Goal: Information Seeking & Learning: Check status

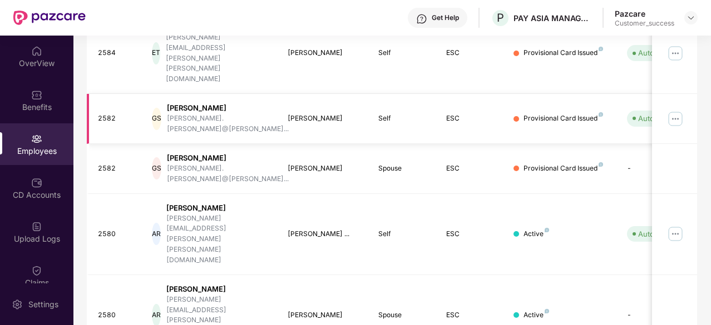
scroll to position [355, 0]
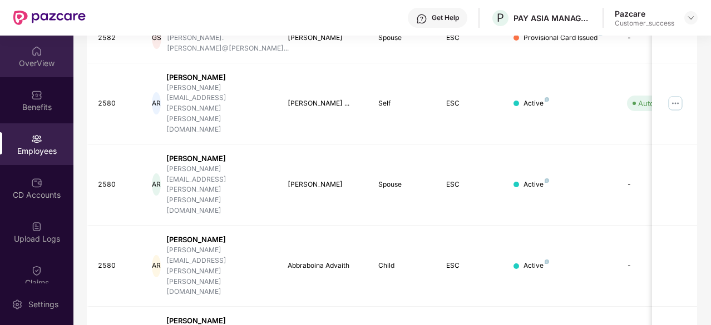
click at [48, 64] on div "OverView" at bounding box center [36, 63] width 73 height 11
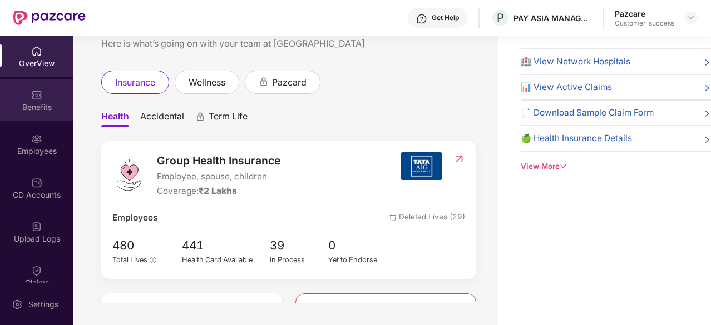
click at [19, 85] on div "Benefits" at bounding box center [36, 101] width 73 height 42
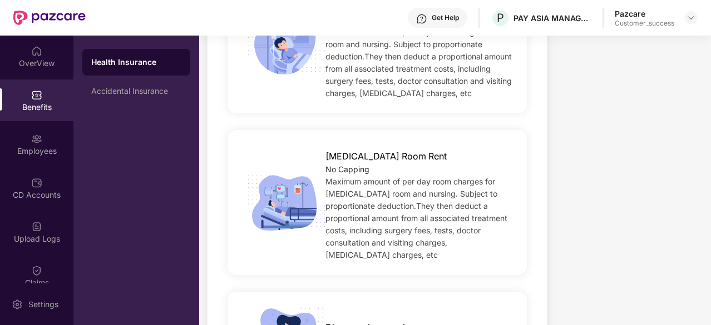
scroll to position [496, 0]
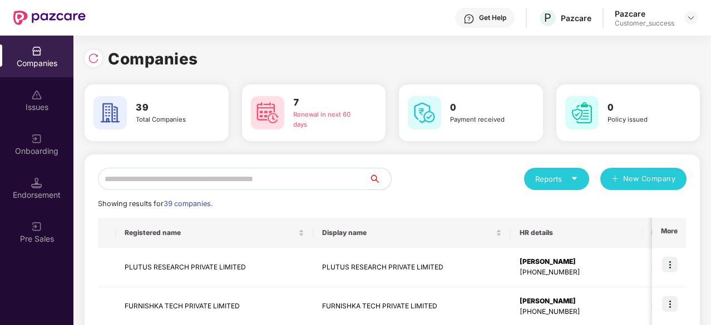
click at [692, 24] on div "Pazcare Customer_success" at bounding box center [655, 17] width 83 height 19
click at [692, 19] on img at bounding box center [690, 17] width 9 height 9
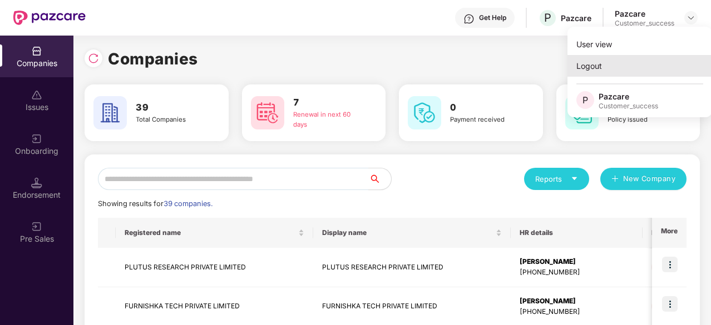
click at [635, 69] on div "Logout" at bounding box center [639, 66] width 145 height 22
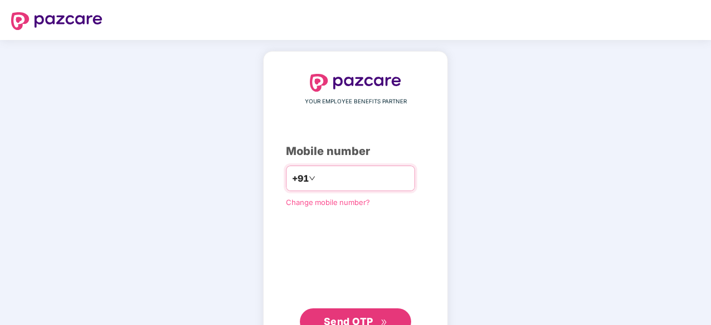
type input "**********"
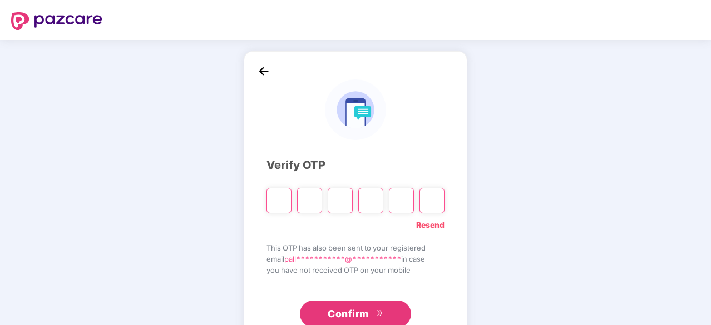
paste input "*"
type input "*"
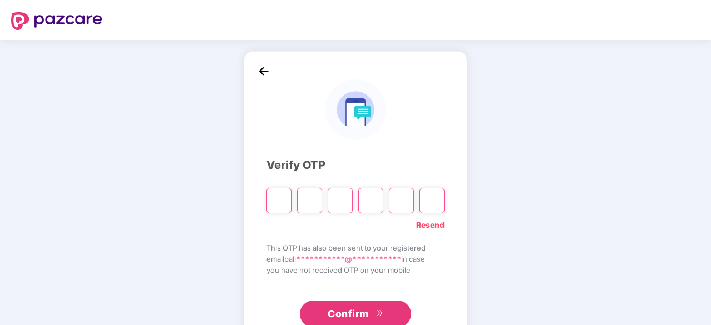
type input "*"
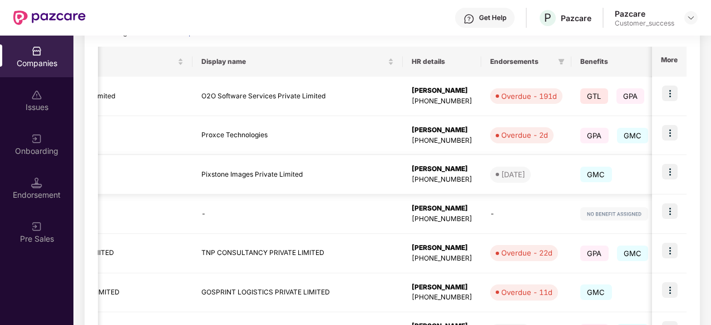
scroll to position [0, 394]
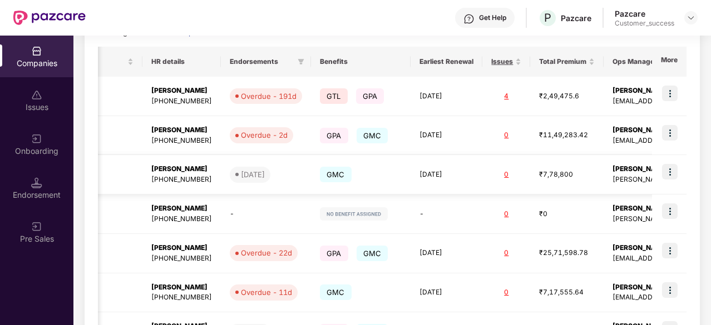
click at [673, 171] on img at bounding box center [670, 172] width 16 height 16
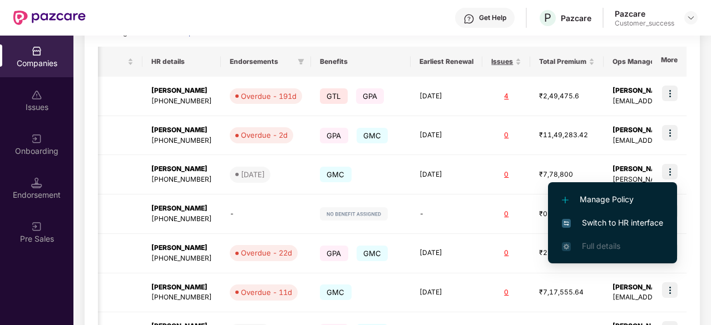
click at [616, 220] on span "Switch to HR interface" at bounding box center [612, 223] width 101 height 12
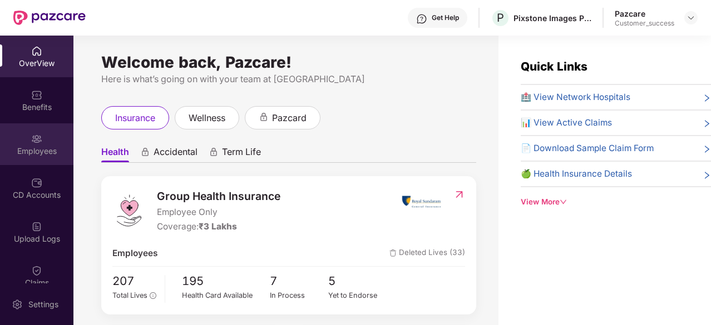
click at [53, 141] on div "Employees" at bounding box center [36, 144] width 73 height 42
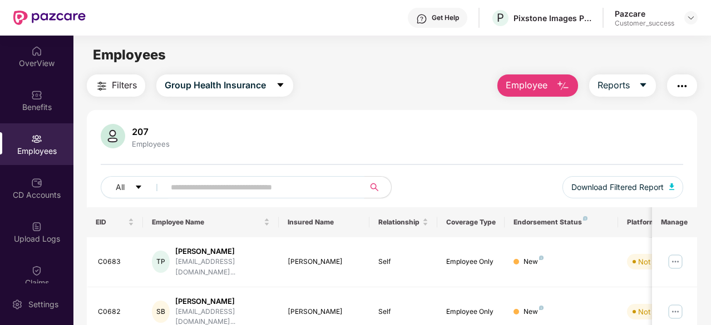
click at [167, 179] on span at bounding box center [260, 187] width 207 height 22
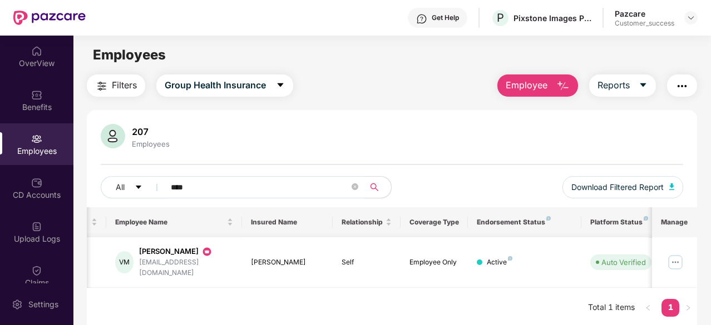
scroll to position [0, 111]
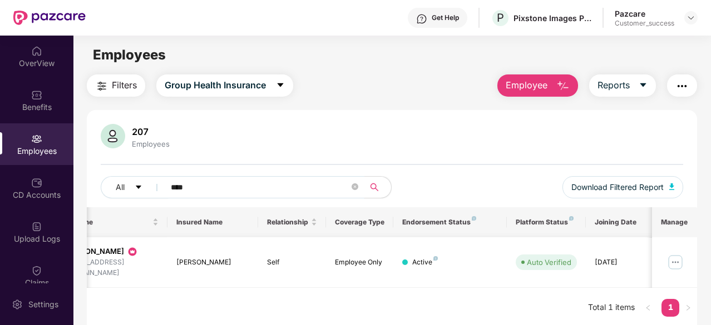
type input "****"
click at [680, 254] on img at bounding box center [675, 263] width 18 height 18
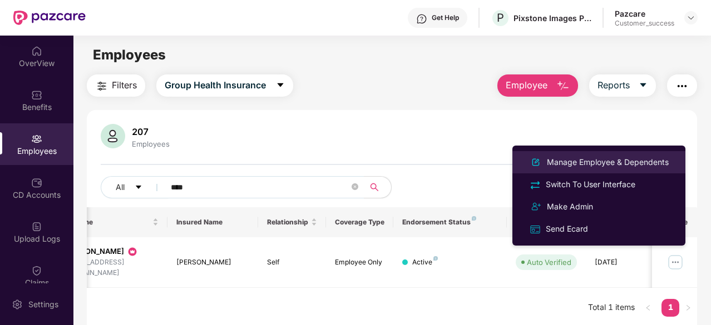
click at [582, 160] on div "Manage Employee & Dependents" at bounding box center [607, 162] width 126 height 12
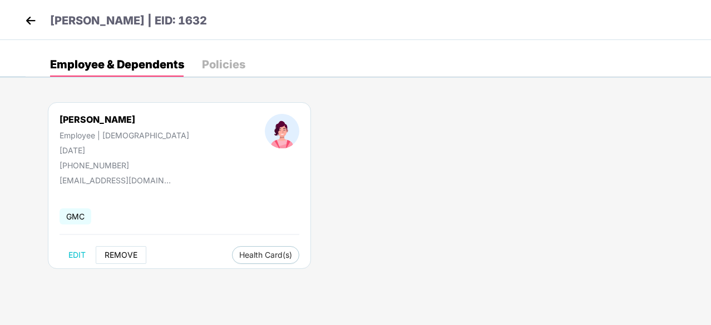
click at [116, 246] on button "REMOVE" at bounding box center [121, 255] width 51 height 18
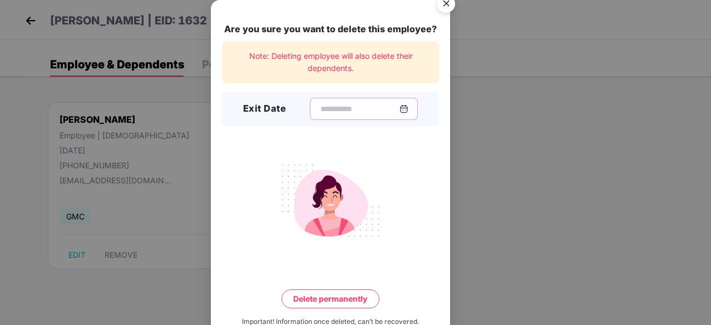
click at [330, 105] on input at bounding box center [359, 109] width 80 height 12
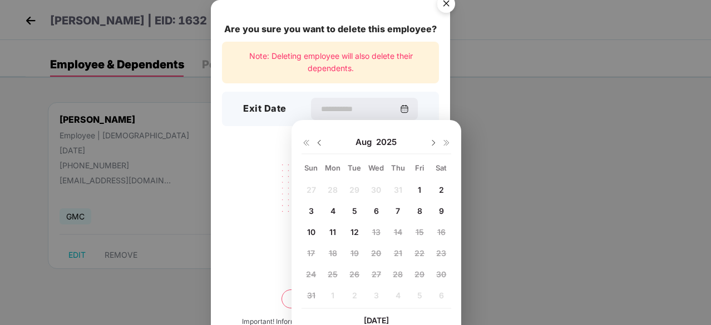
click at [320, 145] on img at bounding box center [319, 142] width 9 height 9
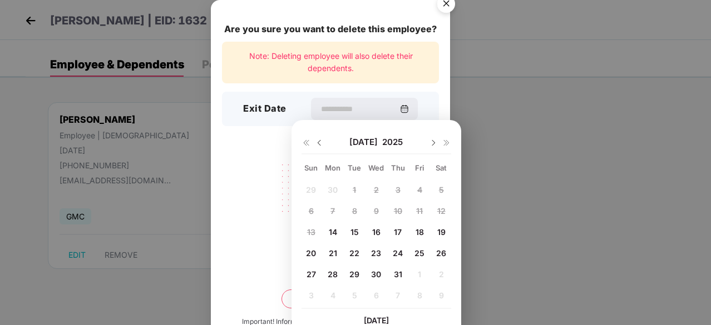
click at [335, 233] on span "14" at bounding box center [333, 231] width 8 height 9
type input "**********"
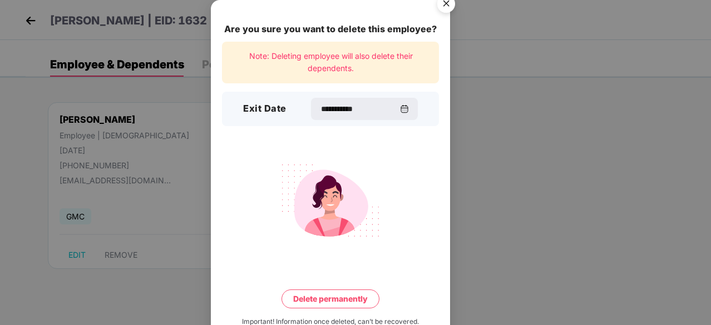
click at [354, 298] on button "Delete permanently" at bounding box center [330, 299] width 98 height 19
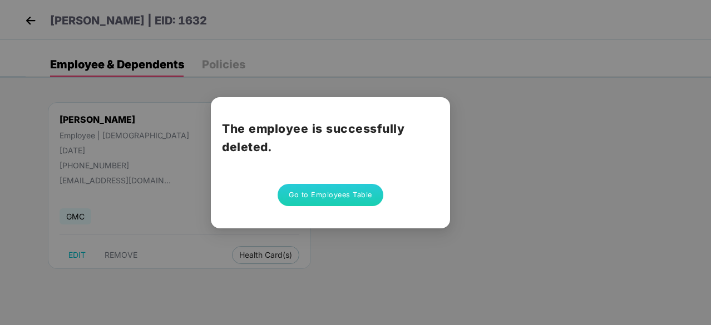
click at [339, 184] on button "Go to Employees Table" at bounding box center [330, 195] width 106 height 22
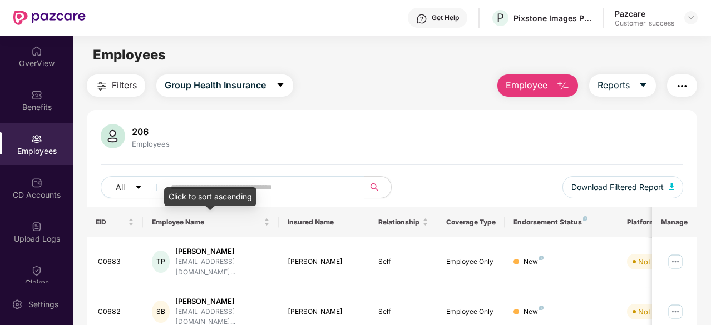
click at [227, 190] on div "Click to sort ascending" at bounding box center [210, 196] width 92 height 19
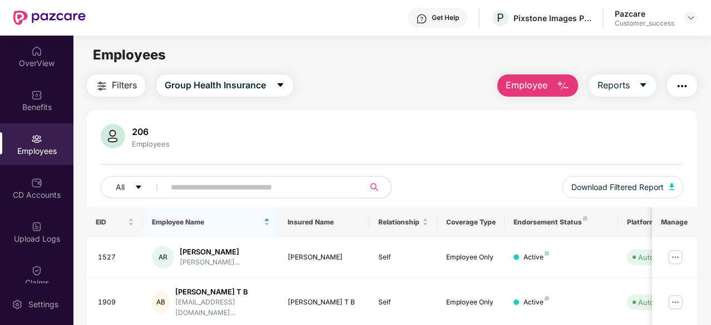
click at [221, 191] on input "text" at bounding box center [260, 187] width 178 height 17
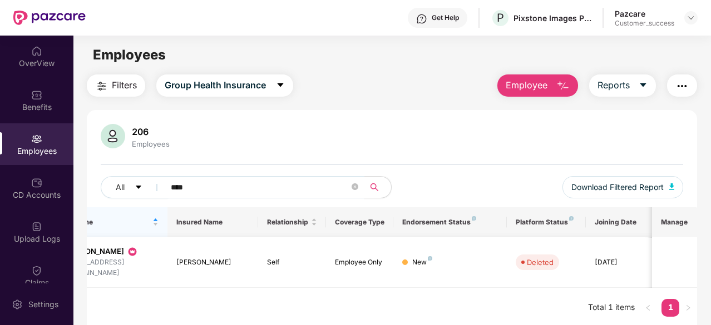
scroll to position [0, 0]
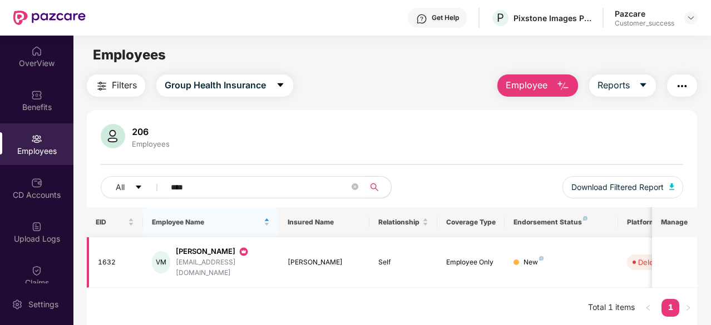
type input "****"
click at [238, 253] on img at bounding box center [243, 251] width 11 height 11
click at [358, 185] on icon "close-circle" at bounding box center [354, 186] width 7 height 7
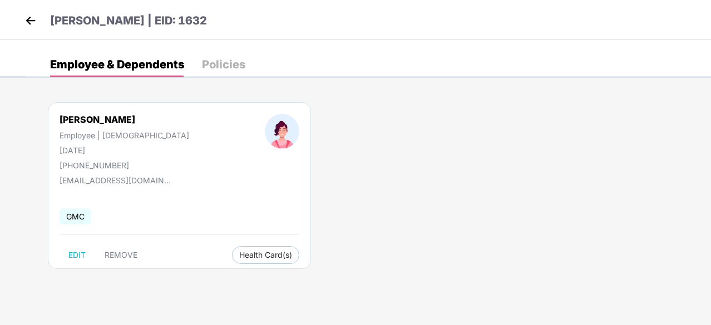
click at [34, 23] on img at bounding box center [30, 20] width 17 height 17
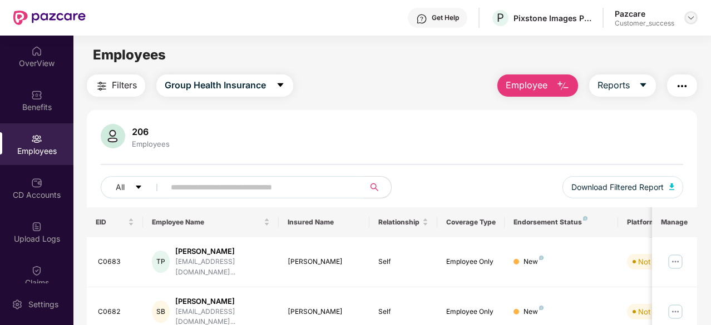
click at [691, 12] on div at bounding box center [690, 17] width 13 height 13
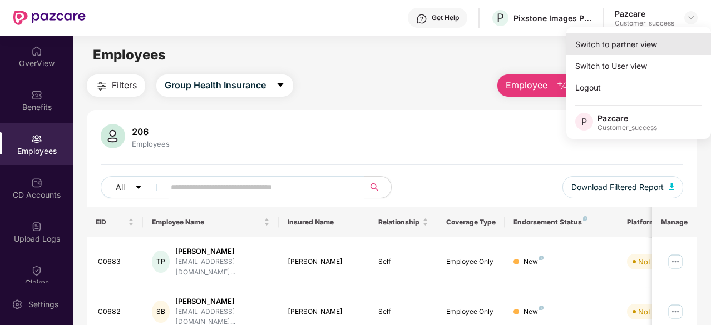
click at [648, 50] on div "Switch to partner view" at bounding box center [638, 44] width 145 height 22
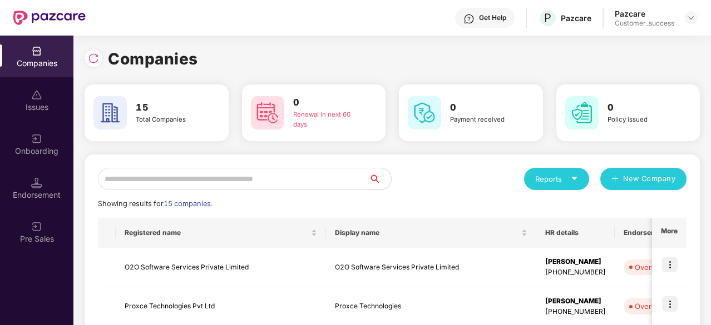
click at [285, 174] on input "text" at bounding box center [233, 179] width 271 height 22
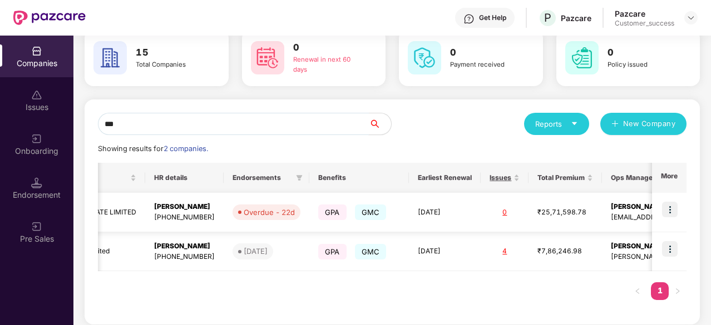
scroll to position [0, 309]
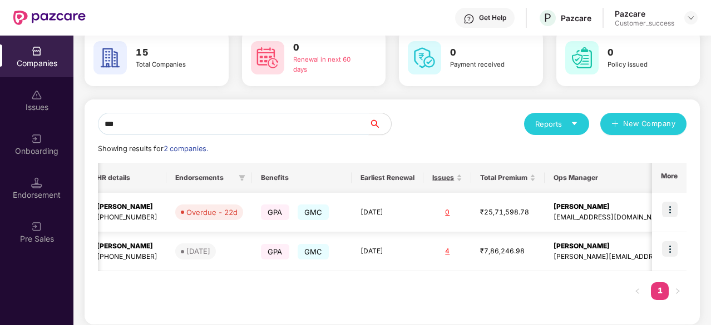
type input "***"
click at [671, 209] on img at bounding box center [670, 210] width 16 height 16
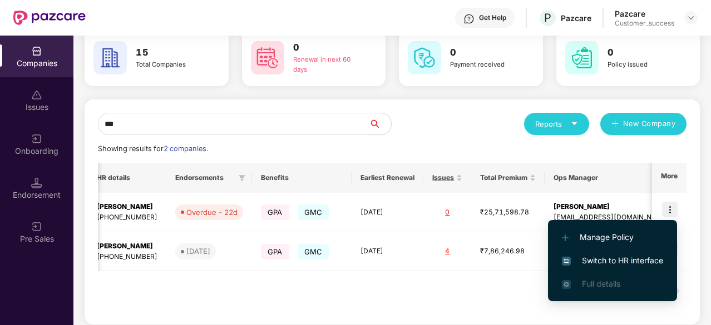
click at [625, 259] on span "Switch to HR interface" at bounding box center [612, 261] width 101 height 12
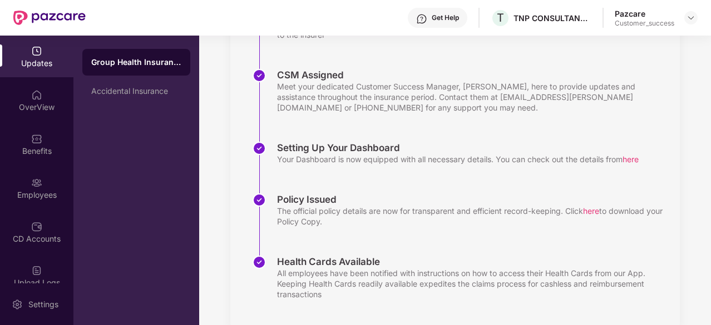
scroll to position [296, 0]
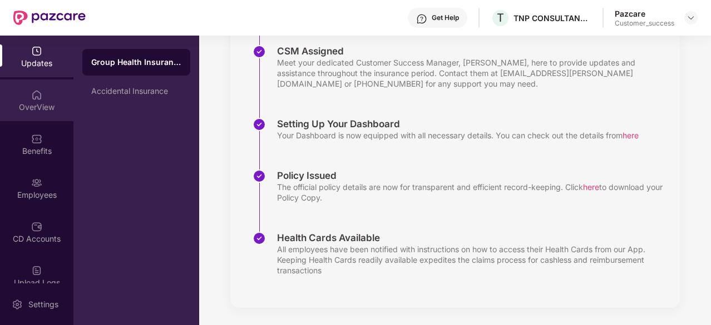
click at [9, 105] on div "OverView" at bounding box center [36, 107] width 73 height 11
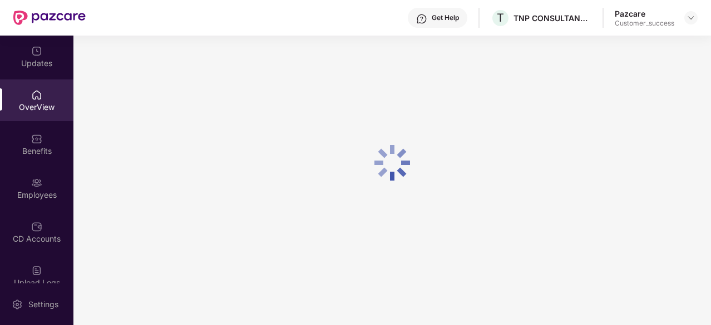
scroll to position [36, 0]
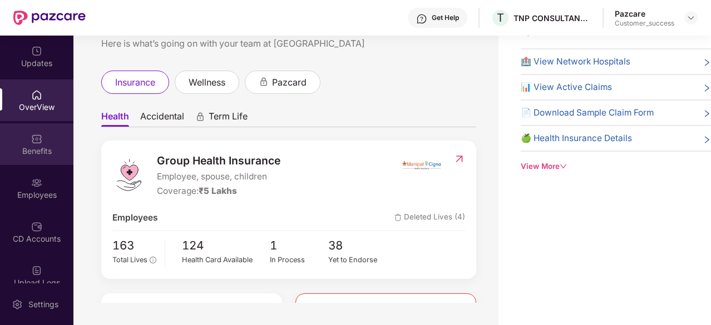
click at [22, 148] on div "Benefits" at bounding box center [36, 151] width 73 height 11
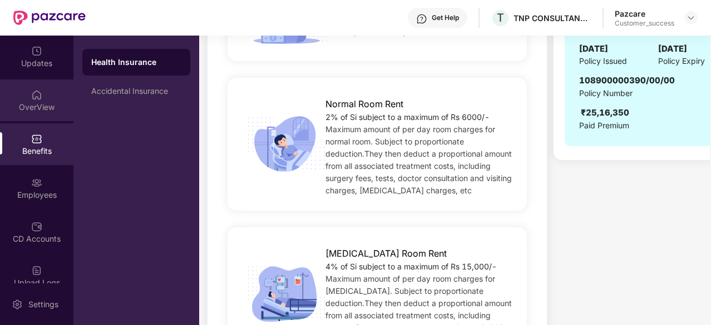
click at [52, 102] on div "OverView" at bounding box center [36, 107] width 73 height 11
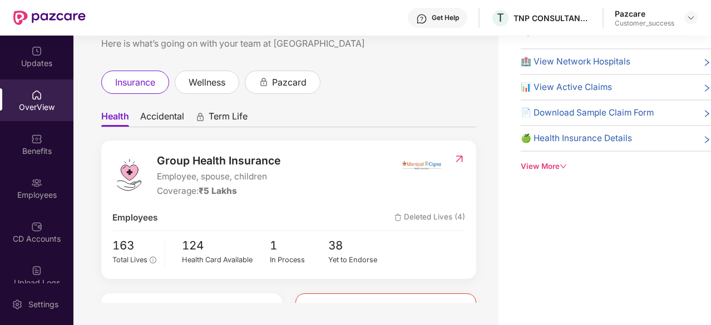
scroll to position [0, 0]
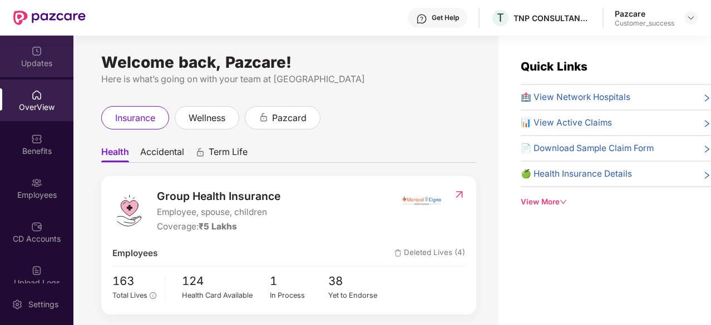
click at [25, 37] on div "Updates" at bounding box center [36, 57] width 73 height 42
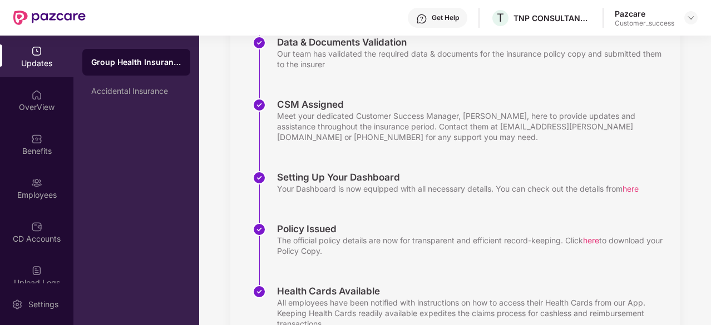
scroll to position [296, 0]
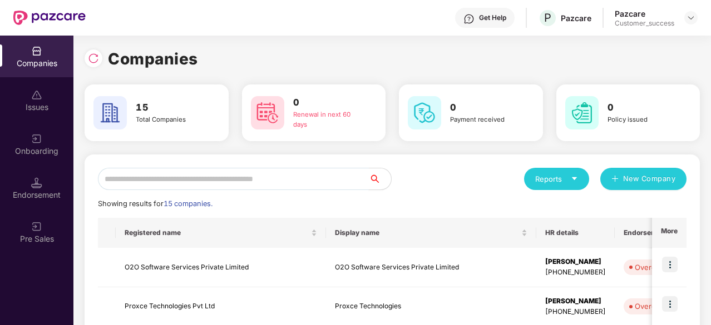
click at [276, 173] on input "text" at bounding box center [233, 179] width 271 height 22
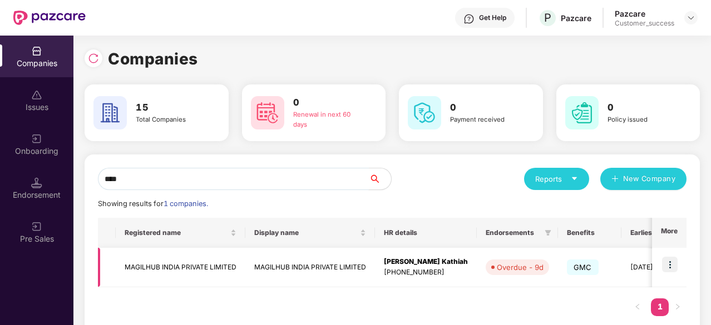
type input "****"
click at [182, 265] on td "MAGILHUB INDIA PRIVATE LIMITED" at bounding box center [181, 267] width 130 height 39
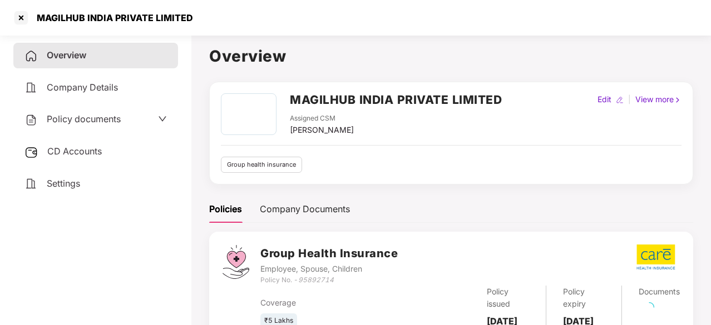
click at [64, 124] on span "Policy documents" at bounding box center [84, 118] width 74 height 11
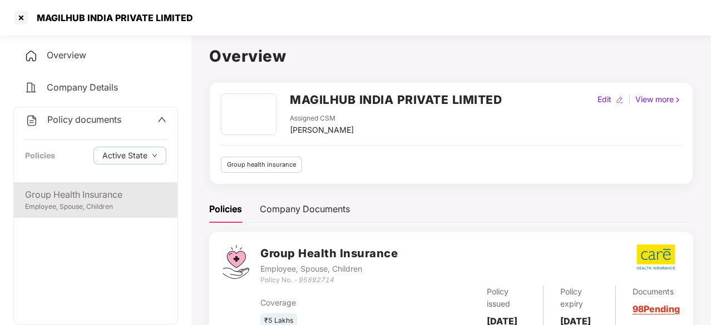
click at [73, 217] on div "Group Health Insurance Employee, Spouse, Children" at bounding box center [95, 200] width 163 height 36
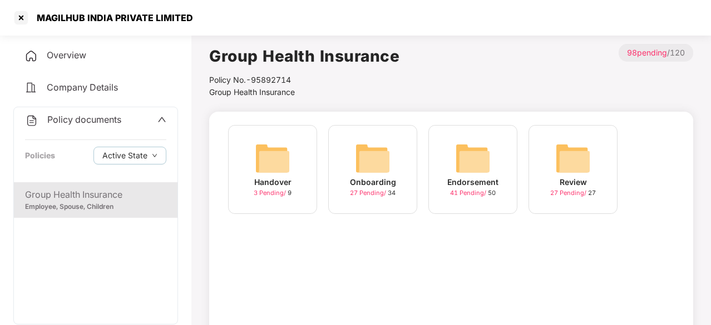
click at [443, 173] on div "Endorsement 41 Pending / 50" at bounding box center [472, 169] width 89 height 89
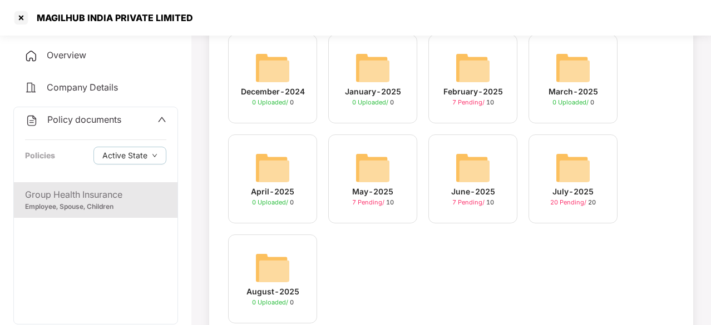
scroll to position [91, 0]
click at [575, 172] on img at bounding box center [573, 168] width 36 height 36
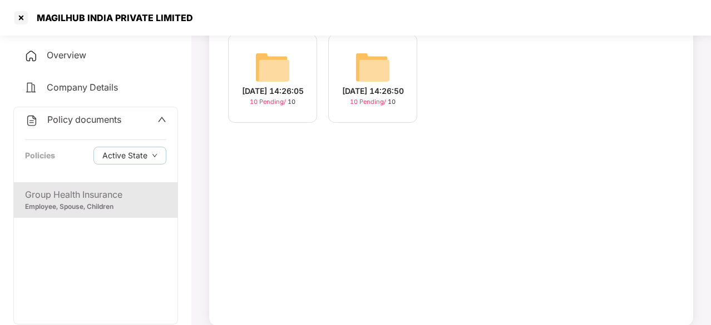
click at [358, 82] on img at bounding box center [373, 67] width 36 height 36
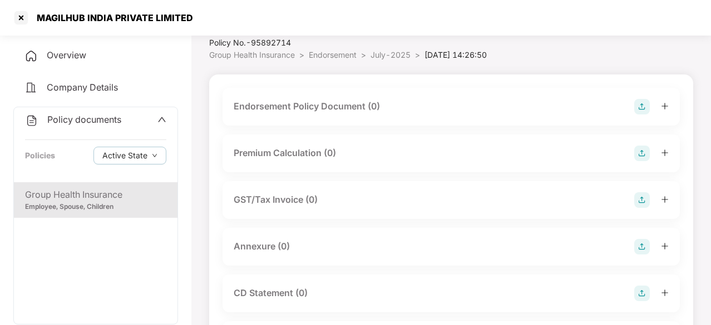
scroll to position [0, 0]
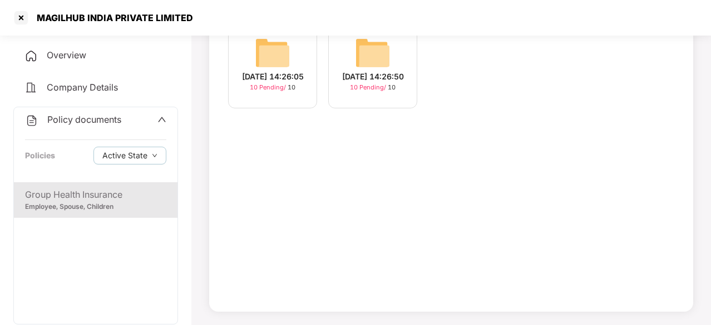
scroll to position [91, 0]
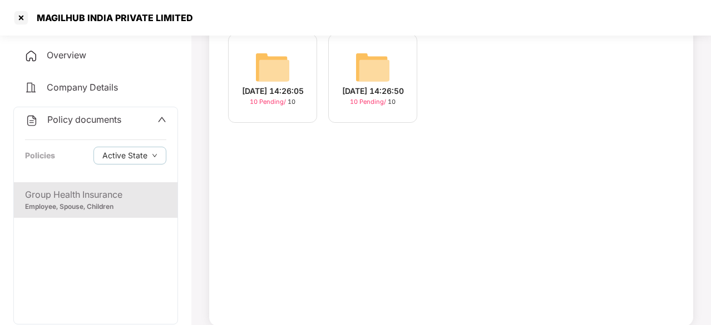
click at [281, 83] on img at bounding box center [273, 67] width 36 height 36
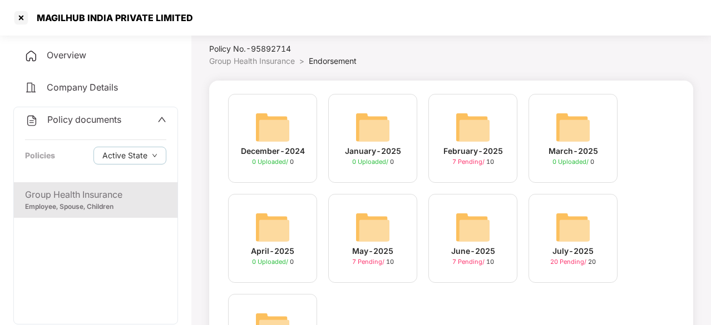
scroll to position [31, 0]
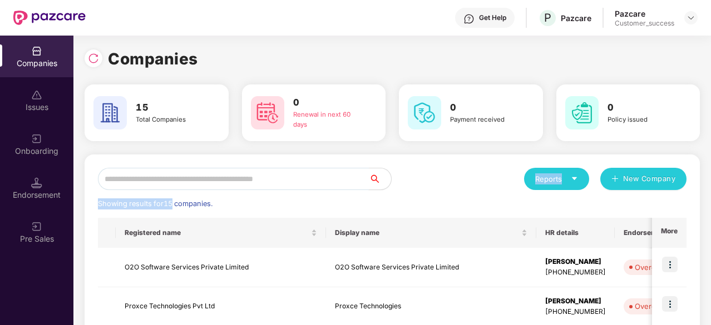
drag, startPoint x: 172, startPoint y: 198, endPoint x: 167, endPoint y: 185, distance: 13.7
click at [167, 185] on input "text" at bounding box center [233, 179] width 271 height 22
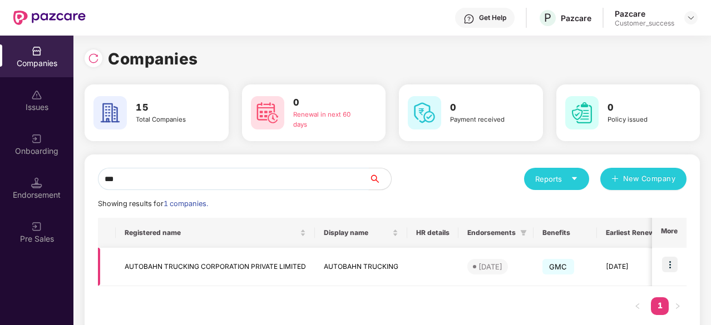
type input "***"
click at [662, 258] on img at bounding box center [670, 265] width 16 height 16
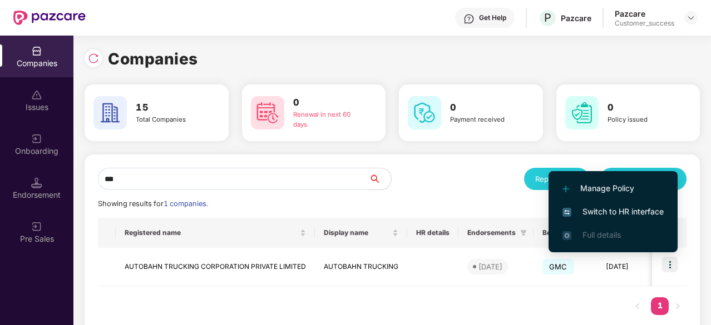
click at [619, 203] on li "Switch to HR interface" at bounding box center [612, 211] width 129 height 23
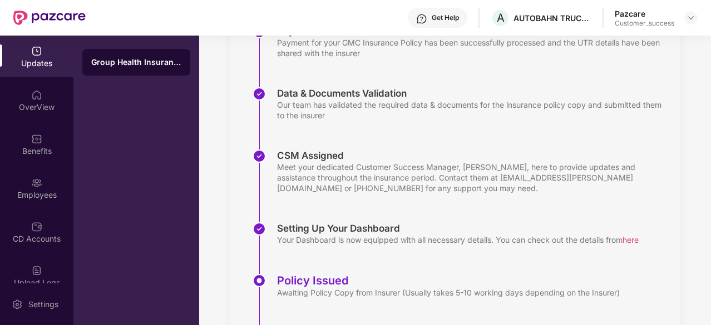
scroll to position [266, 0]
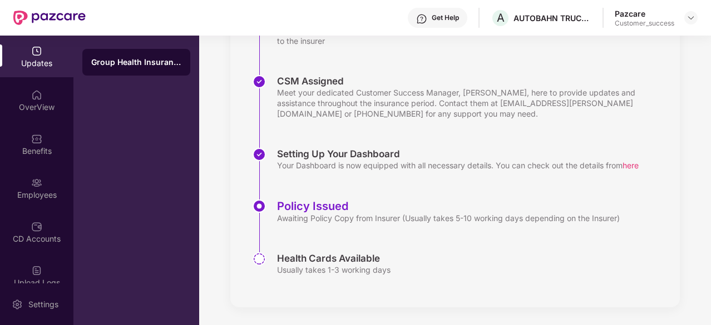
click at [320, 198] on div "Setting Up Your Dashboard Your Dashboard is now equipped with all necessary det…" at bounding box center [465, 174] width 427 height 52
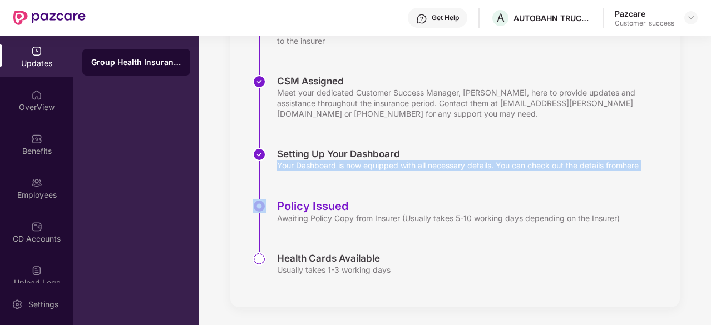
click at [320, 198] on div "Setting Up Your Dashboard Your Dashboard is now equipped with all necessary det…" at bounding box center [465, 174] width 427 height 52
click at [687, 14] on img at bounding box center [690, 17] width 9 height 9
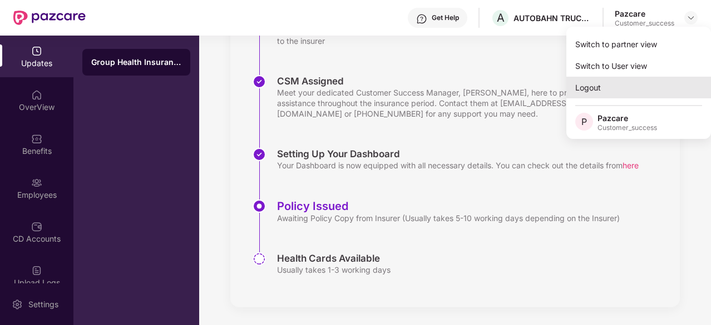
click at [619, 90] on div "Logout" at bounding box center [638, 88] width 145 height 22
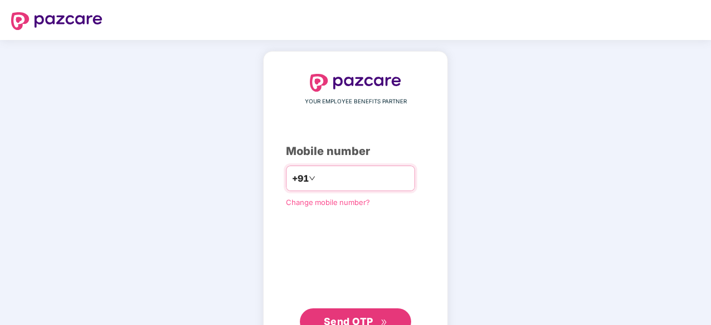
click at [355, 168] on div "+91" at bounding box center [350, 179] width 129 height 26
click at [341, 181] on input "number" at bounding box center [362, 179] width 91 height 18
type input "**********"
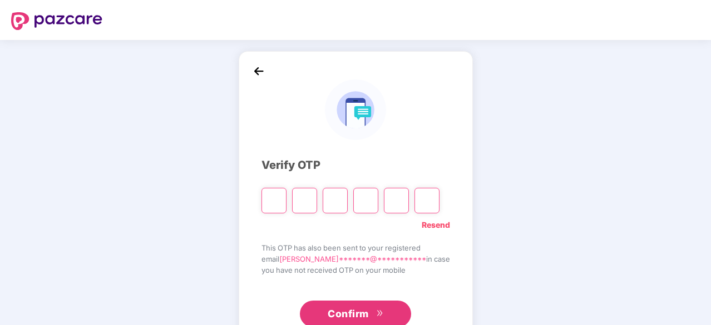
type input "*"
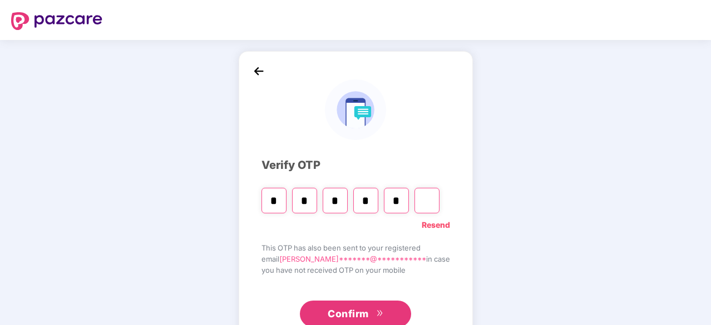
type input "*"
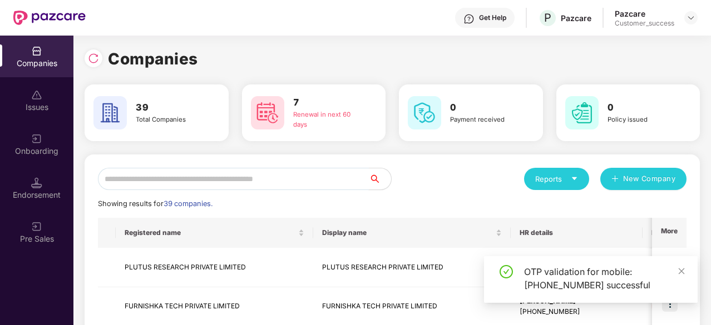
click at [253, 184] on input "text" at bounding box center [233, 179] width 271 height 22
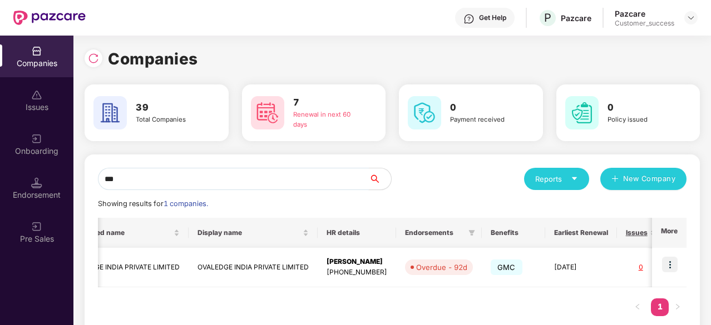
scroll to position [0, 59]
type input "***"
click at [665, 259] on img at bounding box center [670, 265] width 16 height 16
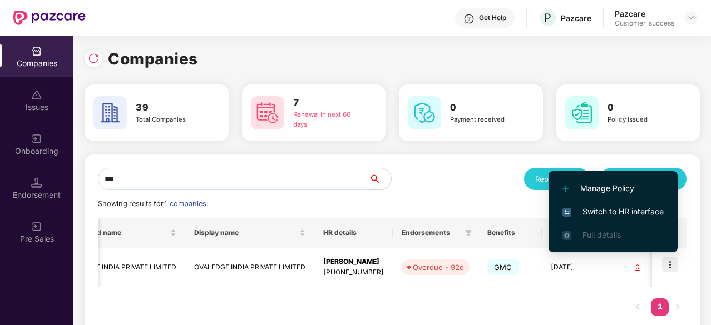
click at [606, 207] on span "Switch to HR interface" at bounding box center [612, 212] width 101 height 12
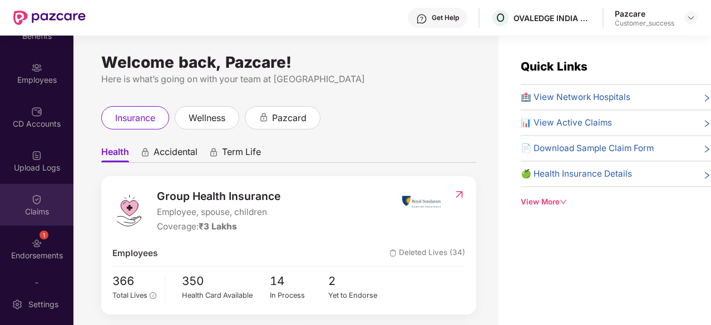
scroll to position [72, 0]
click at [28, 242] on div "1 Endorsements" at bounding box center [36, 248] width 73 height 42
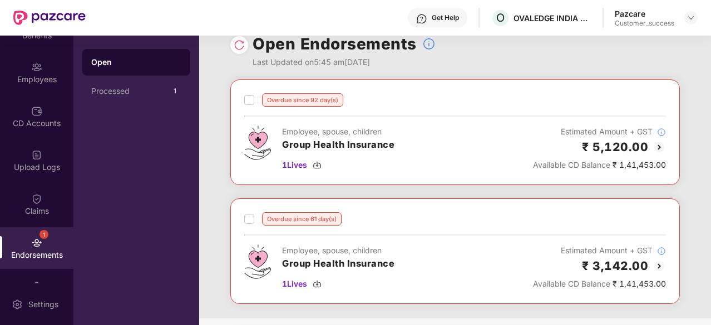
scroll to position [0, 0]
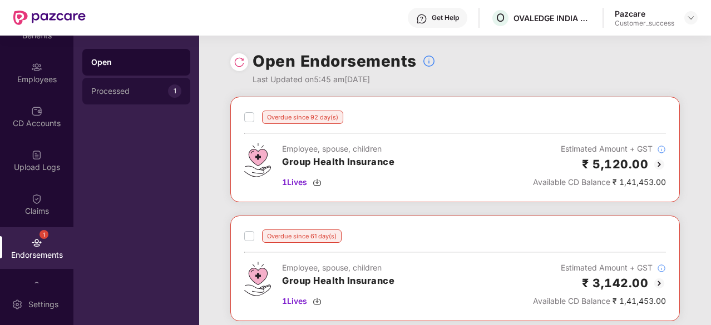
click at [160, 92] on div "Processed" at bounding box center [129, 91] width 77 height 9
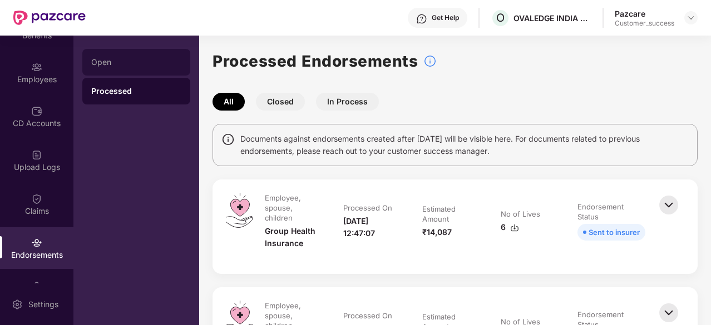
click at [131, 58] on div "Open" at bounding box center [136, 62] width 90 height 9
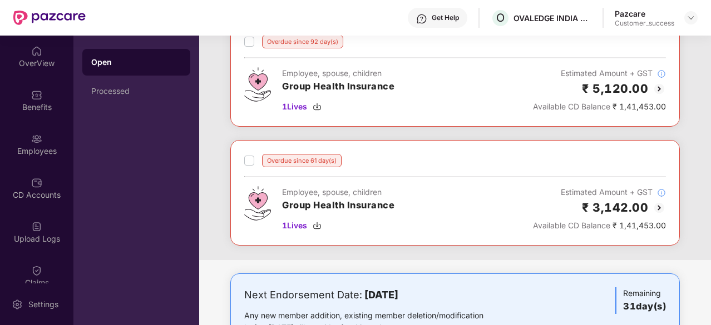
scroll to position [78, 0]
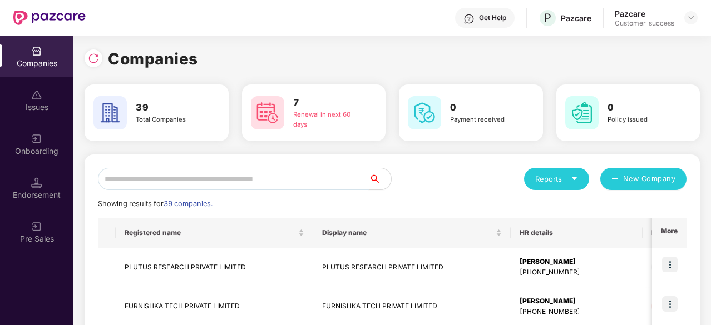
click at [140, 170] on input "text" at bounding box center [233, 179] width 271 height 22
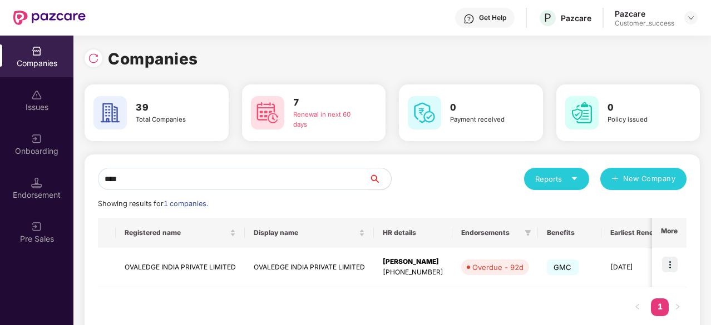
type input "****"
click at [39, 139] on img at bounding box center [36, 138] width 11 height 11
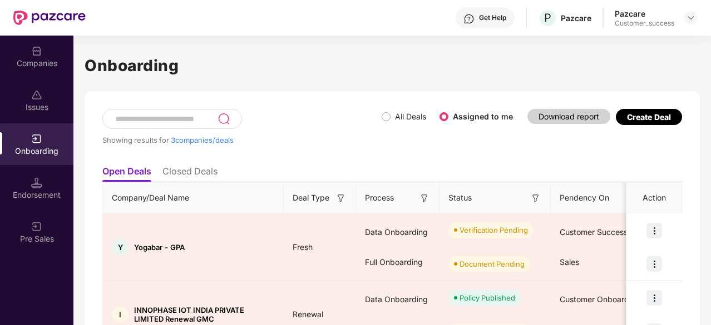
click at [39, 66] on div "Companies" at bounding box center [36, 63] width 73 height 11
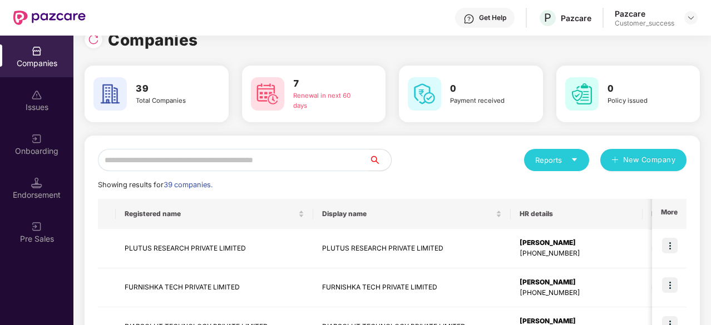
scroll to position [19, 0]
click at [26, 138] on div "Onboarding" at bounding box center [36, 144] width 73 height 42
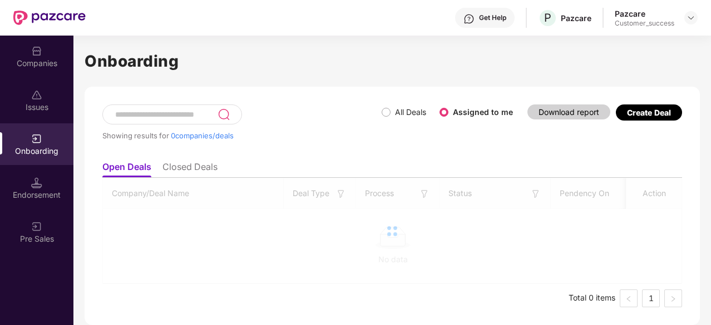
scroll to position [0, 0]
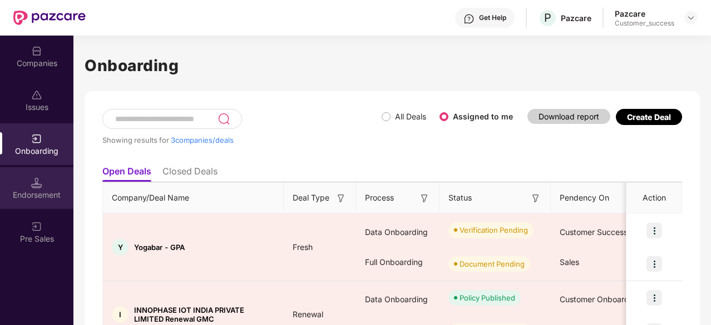
click at [23, 175] on div "Endorsement" at bounding box center [36, 188] width 73 height 42
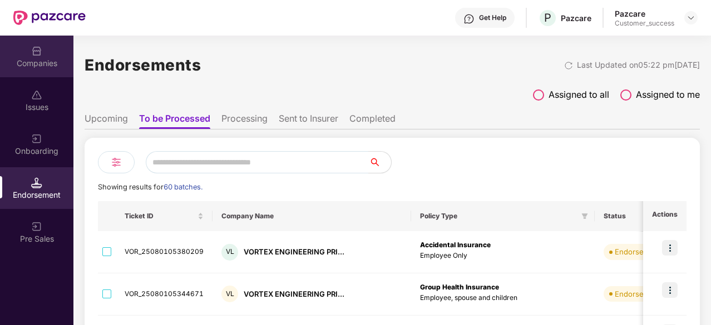
click at [43, 69] on div "Companies" at bounding box center [36, 57] width 73 height 42
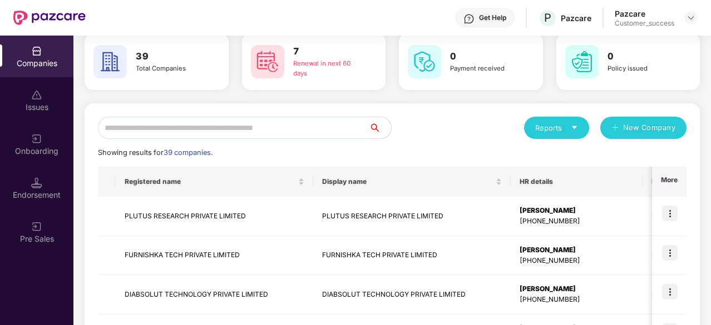
scroll to position [2, 0]
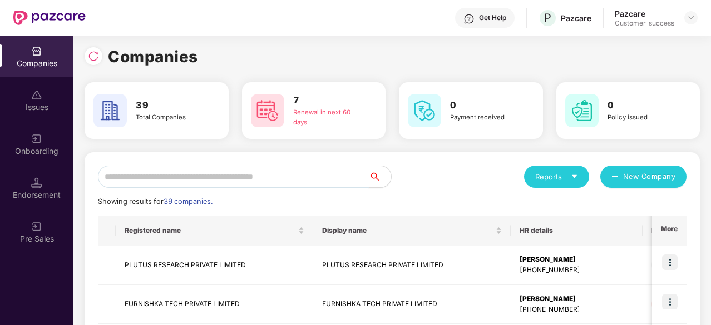
click at [205, 168] on input "text" at bounding box center [233, 177] width 271 height 22
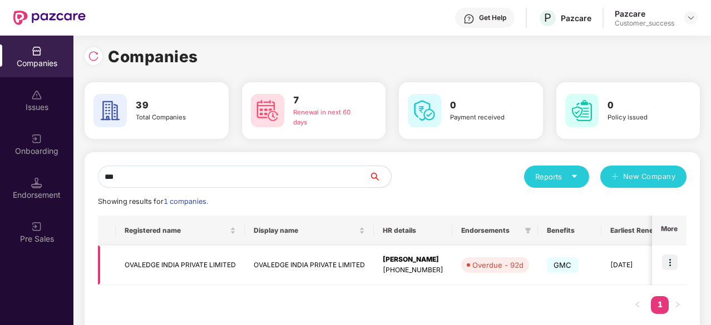
type input "***"
click at [666, 256] on img at bounding box center [670, 263] width 16 height 16
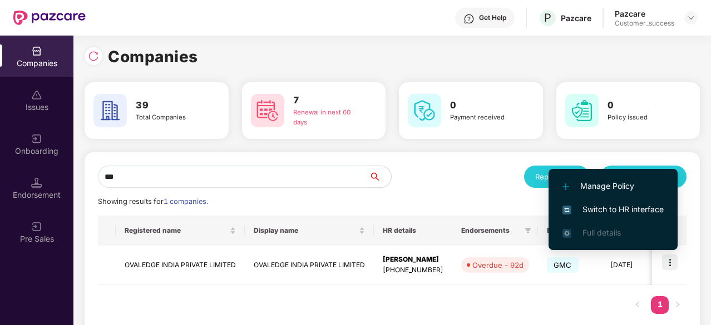
click at [637, 212] on span "Switch to HR interface" at bounding box center [612, 209] width 101 height 12
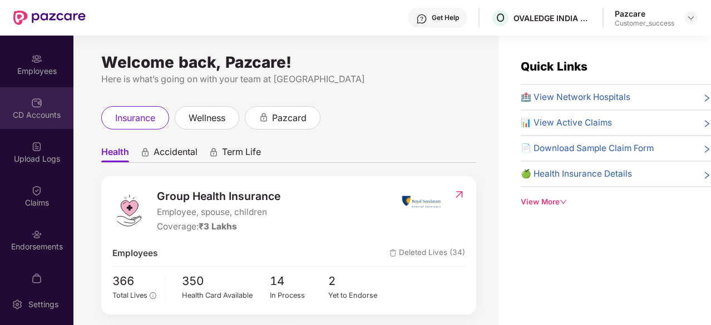
scroll to position [103, 0]
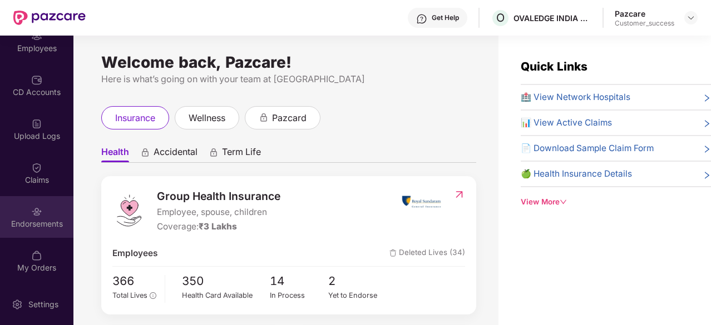
click at [23, 205] on div "Endorsements" at bounding box center [36, 217] width 73 height 42
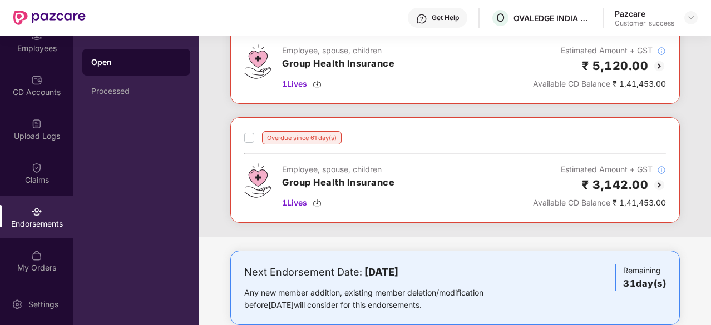
scroll to position [118, 0]
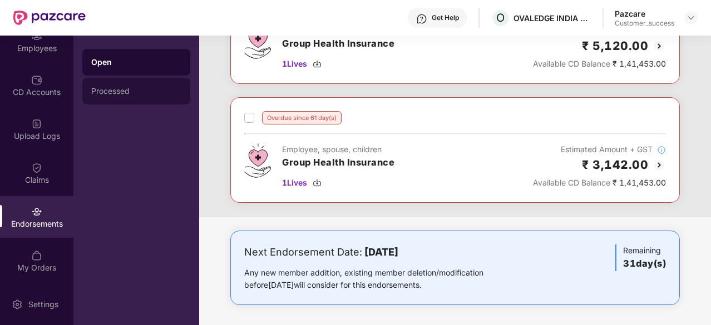
click at [115, 81] on div "Processed" at bounding box center [136, 91] width 108 height 27
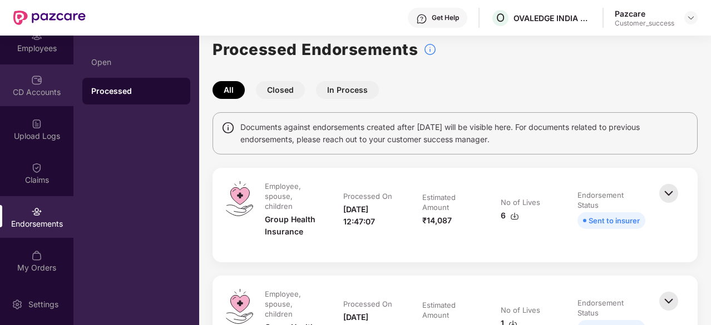
scroll to position [0, 0]
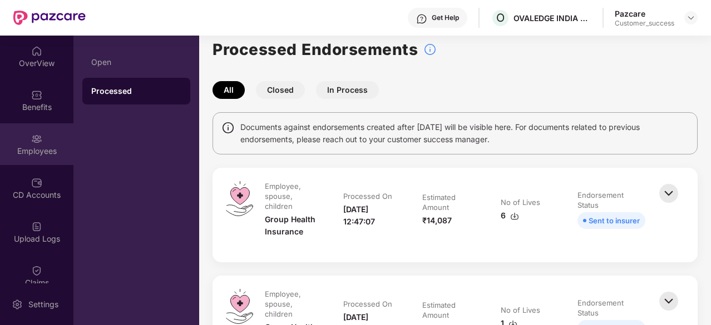
click at [31, 133] on div at bounding box center [36, 137] width 11 height 11
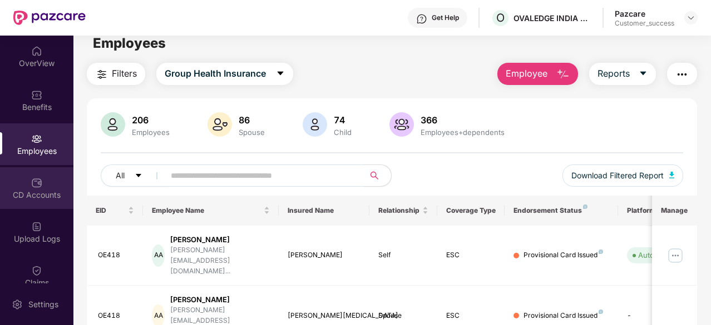
click at [32, 206] on div "CD Accounts" at bounding box center [36, 188] width 73 height 42
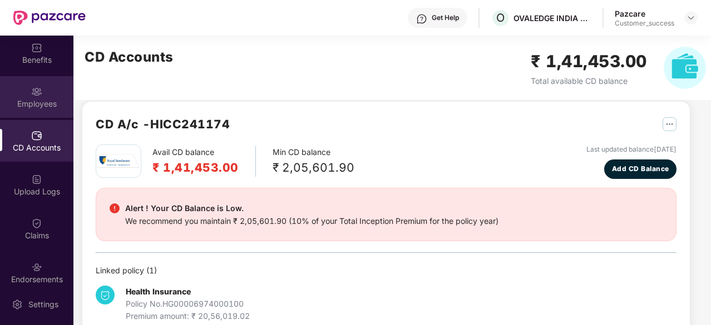
scroll to position [103, 0]
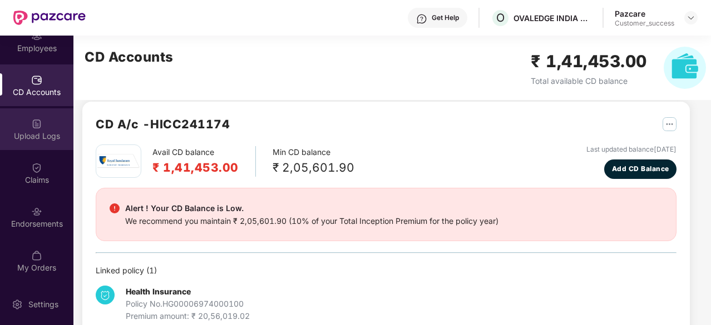
click at [46, 123] on div "Upload Logs" at bounding box center [36, 129] width 73 height 42
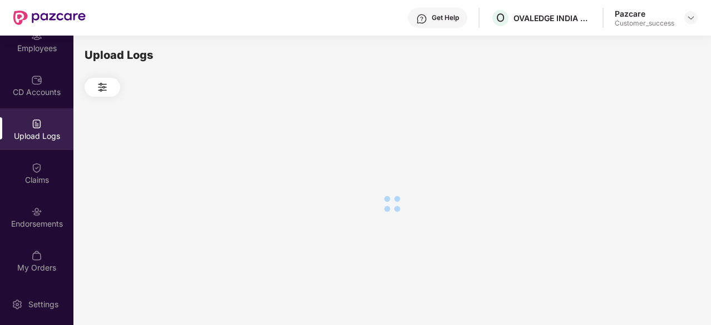
scroll to position [0, 0]
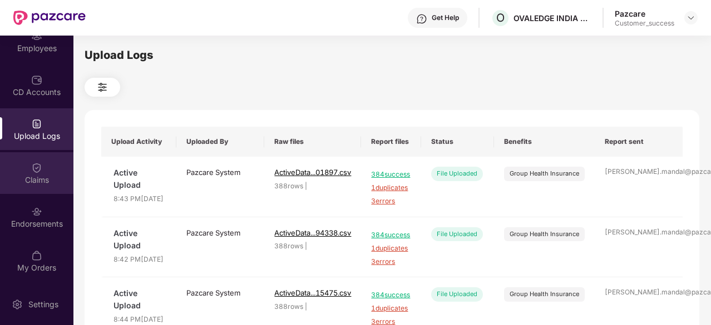
click at [44, 162] on div "Claims" at bounding box center [36, 173] width 73 height 42
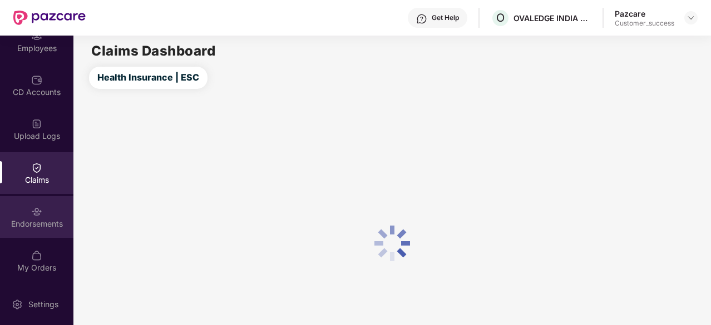
click at [37, 234] on div "Endorsements" at bounding box center [36, 217] width 73 height 42
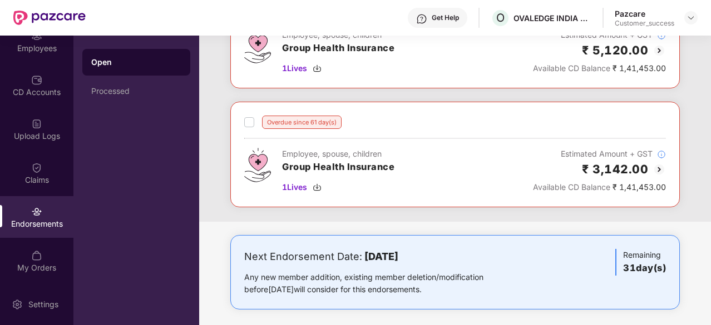
scroll to position [118, 0]
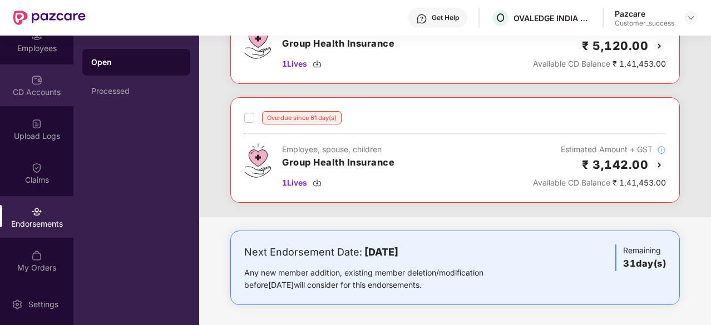
click at [32, 66] on div "CD Accounts" at bounding box center [36, 85] width 73 height 42
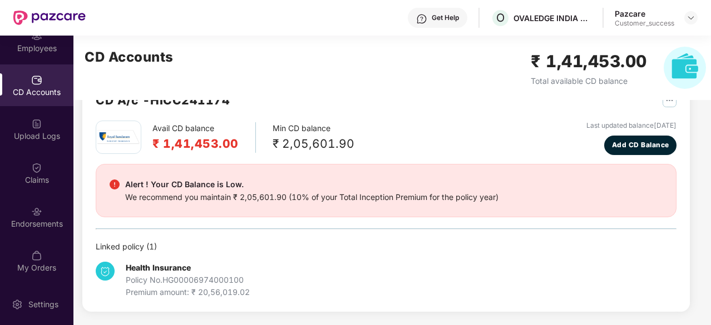
scroll to position [34, 0]
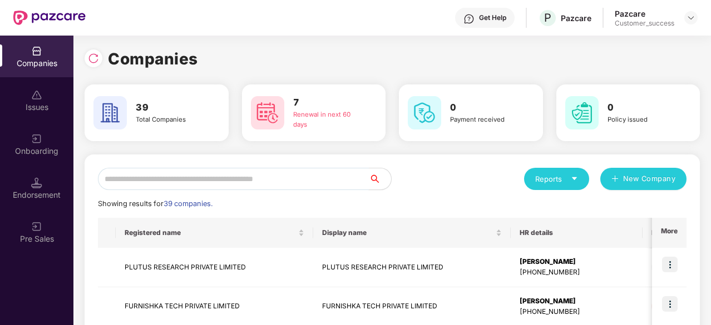
click at [172, 184] on input "text" at bounding box center [233, 179] width 271 height 22
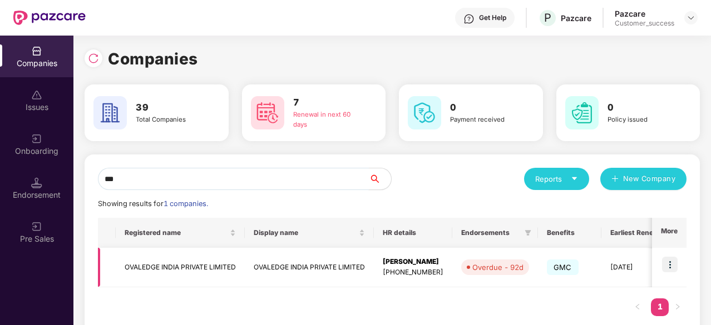
type input "***"
click at [157, 268] on td "OVALEDGE INDIA PRIVATE LIMITED" at bounding box center [180, 267] width 129 height 39
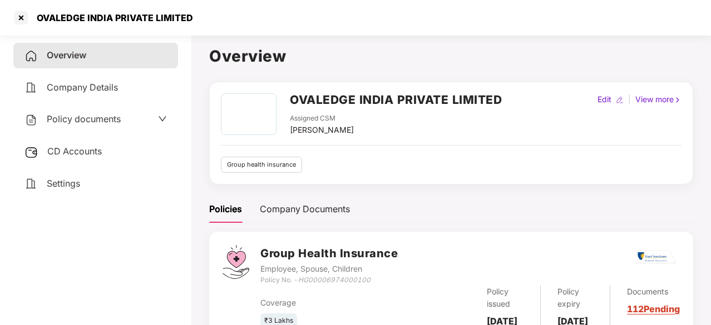
click at [113, 114] on span "Policy documents" at bounding box center [84, 118] width 74 height 11
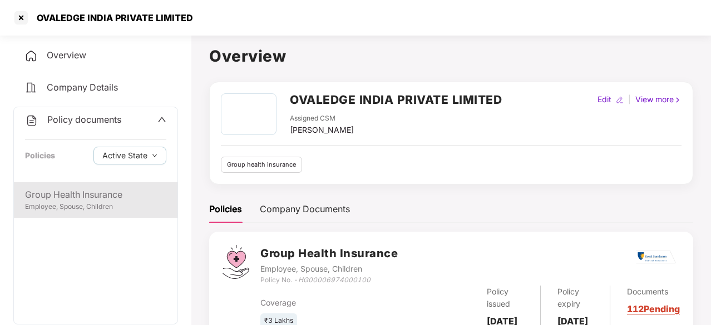
click at [63, 209] on div "Employee, Spouse, Children" at bounding box center [95, 207] width 141 height 11
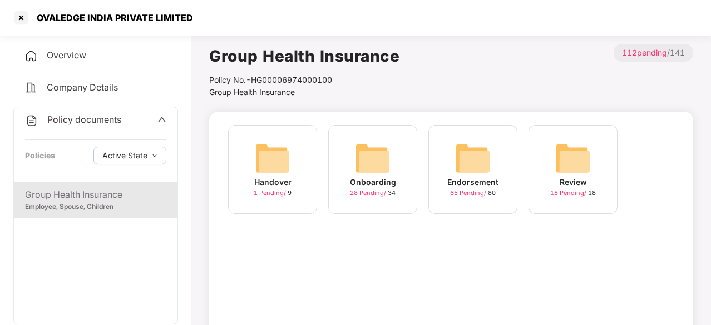
click at [504, 168] on div "Endorsement 65 Pending / 80" at bounding box center [472, 169] width 89 height 89
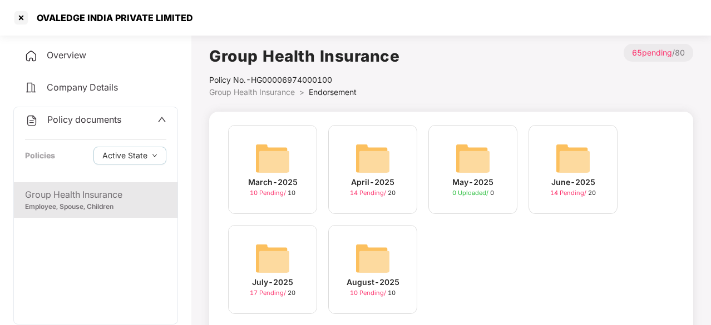
click at [367, 278] on div "August-2025" at bounding box center [372, 282] width 53 height 12
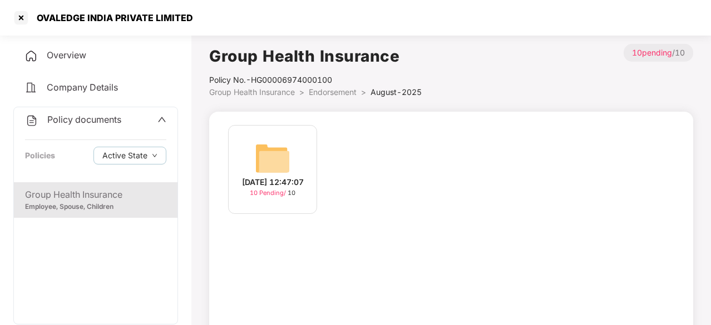
click at [299, 176] on div "[DATE] 12:47:07" at bounding box center [273, 182] width 62 height 12
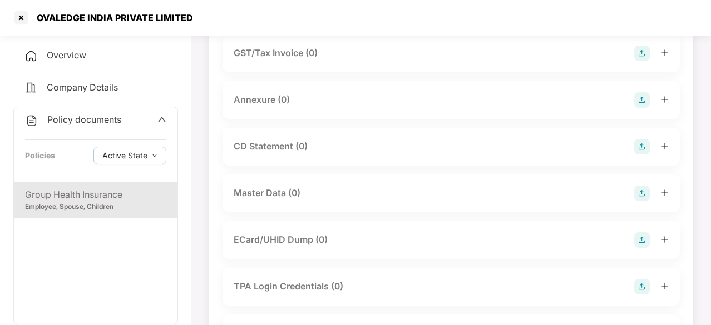
scroll to position [206, 0]
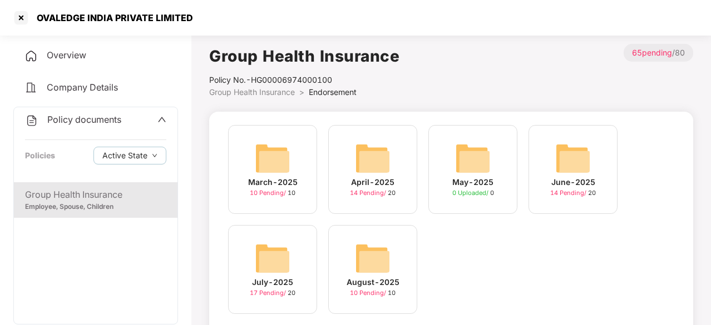
click at [252, 274] on div "July-2025 17 Pending / 20" at bounding box center [272, 269] width 89 height 89
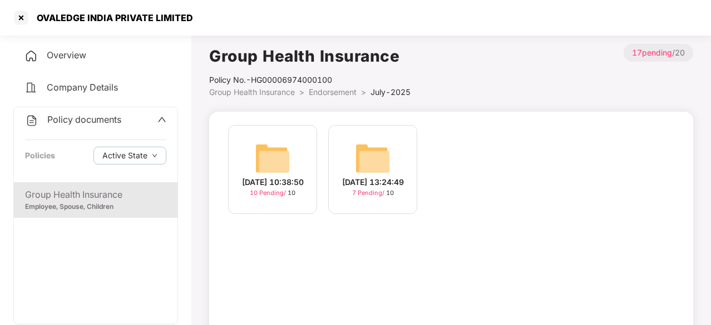
click at [259, 163] on img at bounding box center [273, 159] width 36 height 36
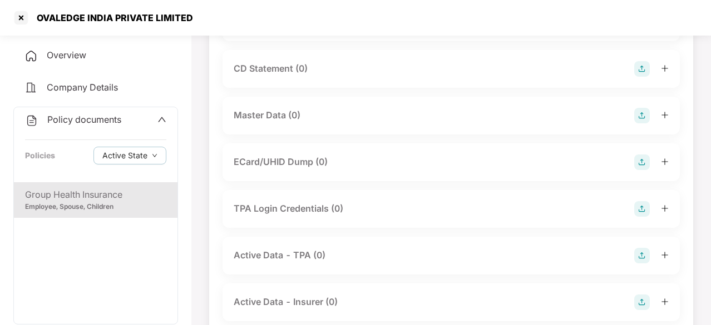
scroll to position [262, 0]
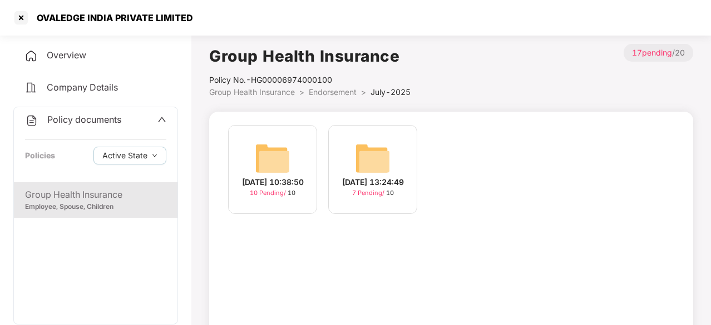
click at [393, 135] on div "[DATE] 13:24:49 7 Pending / 10" at bounding box center [372, 169] width 89 height 89
click at [392, 137] on div "[DATE] 13:24:49 7 Pending / 10" at bounding box center [372, 169] width 89 height 89
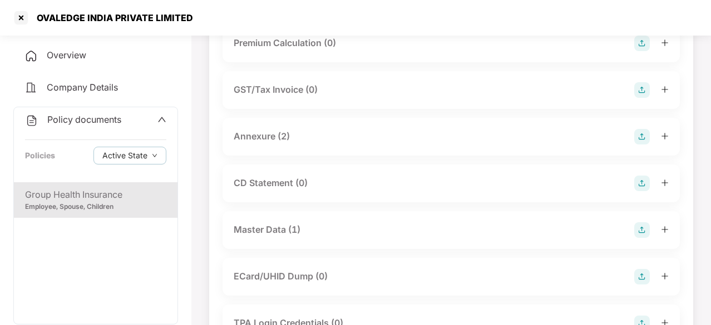
scroll to position [166, 0]
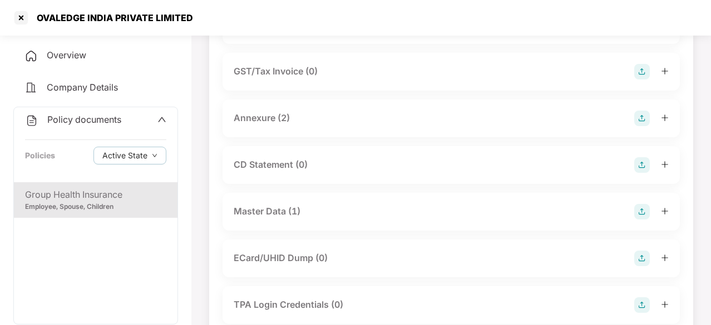
click at [301, 222] on div "Master Data (1)" at bounding box center [450, 212] width 457 height 38
click at [287, 195] on div "Master Data (1)" at bounding box center [450, 212] width 457 height 38
click at [282, 213] on div "Master Data (1)" at bounding box center [267, 212] width 67 height 14
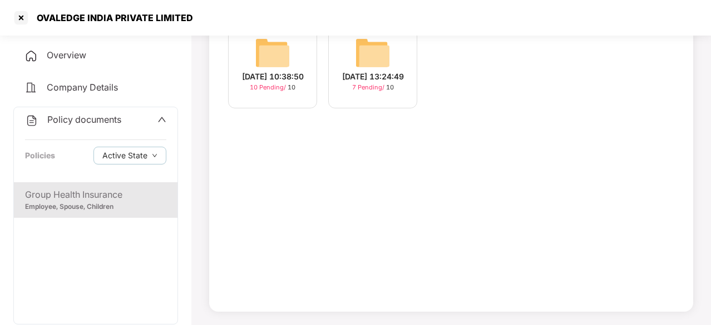
scroll to position [0, 0]
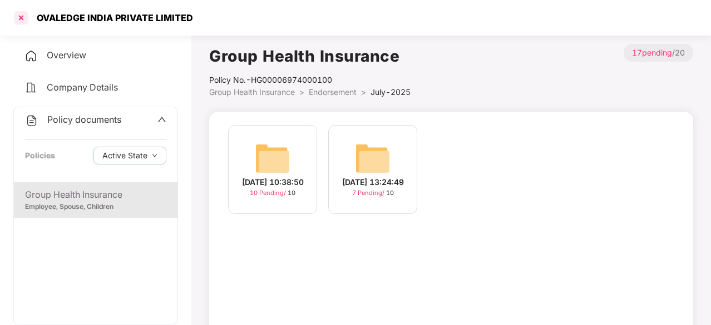
click at [17, 15] on div at bounding box center [21, 18] width 18 height 18
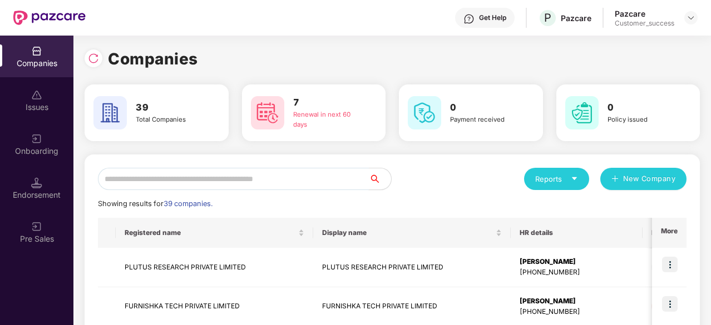
click at [257, 170] on input "text" at bounding box center [233, 179] width 271 height 22
type input "*"
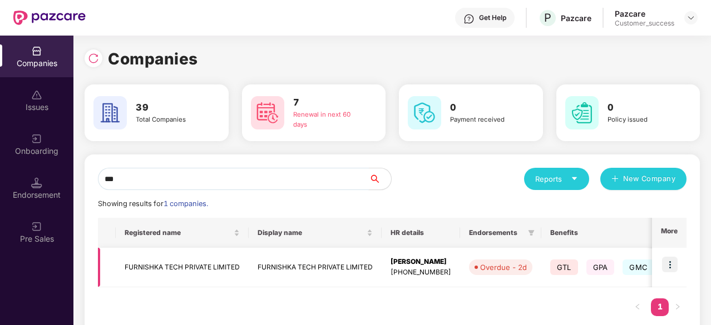
type input "***"
click at [669, 265] on img at bounding box center [670, 265] width 16 height 16
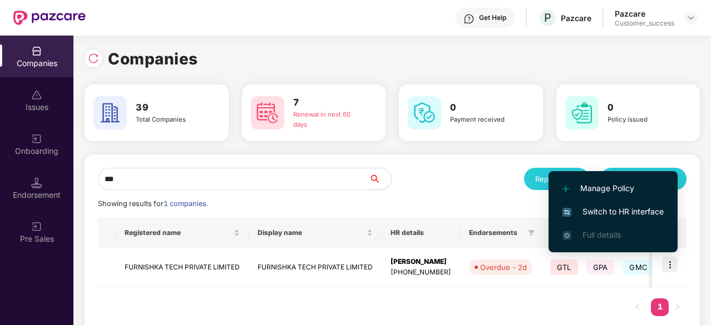
click at [582, 210] on span "Switch to HR interface" at bounding box center [612, 212] width 101 height 12
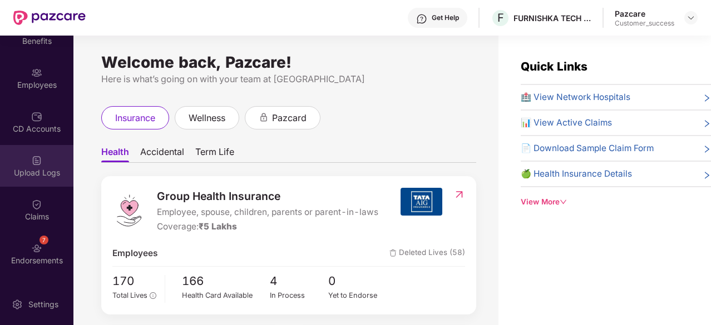
scroll to position [67, 0]
click at [28, 233] on div "7 Endorsements" at bounding box center [36, 253] width 73 height 42
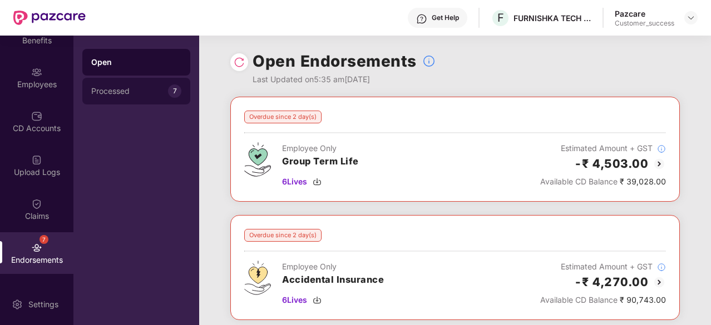
click at [156, 101] on div "Processed 7" at bounding box center [136, 91] width 108 height 27
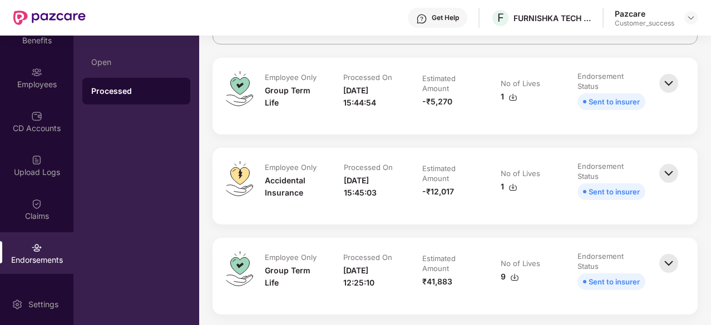
scroll to position [0, 0]
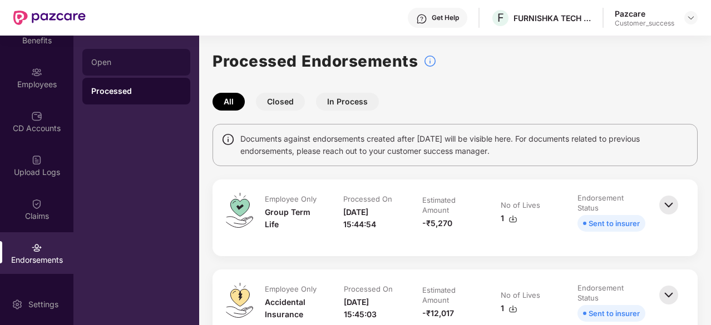
click at [139, 52] on div "Open" at bounding box center [136, 62] width 108 height 27
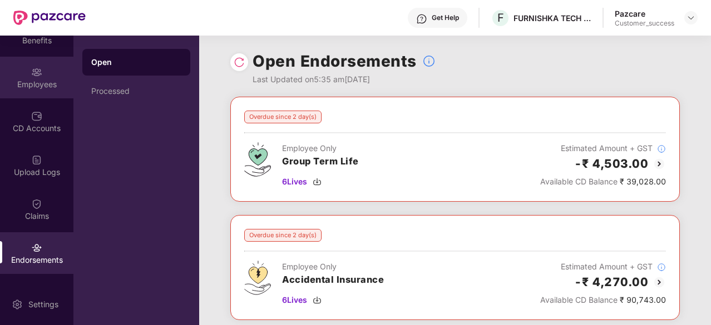
click at [41, 82] on div "Employees" at bounding box center [36, 84] width 73 height 11
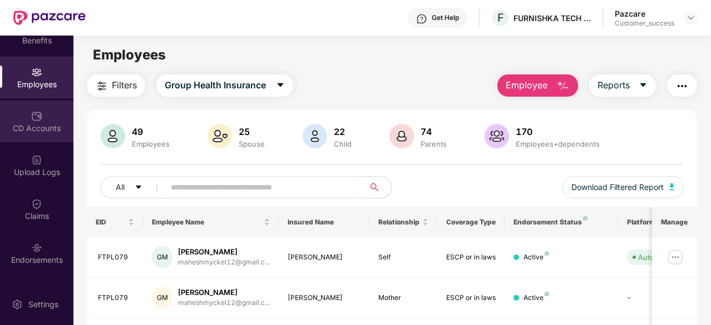
click at [40, 136] on div "CD Accounts" at bounding box center [36, 122] width 73 height 42
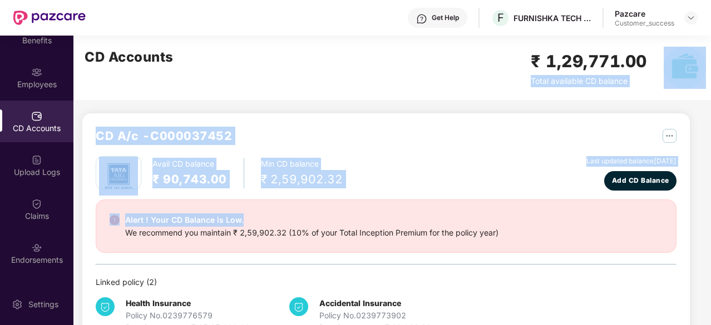
drag, startPoint x: 410, startPoint y: 88, endPoint x: 406, endPoint y: 203, distance: 114.6
click at [406, 203] on div "CD Accounts ₹ 1,29,771.00 Total available CD balance CD A/c - C000037452 Avail …" at bounding box center [381, 291] width 616 height 510
click at [406, 203] on div "Alert ! Your CD Balance is Low. We recommend you maintain ₹ 2,59,902.32 (10% of…" at bounding box center [386, 226] width 580 height 53
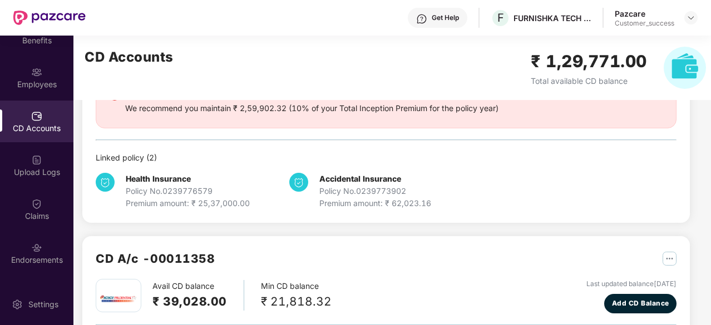
scroll to position [123, 0]
